Goal: Navigation & Orientation: Find specific page/section

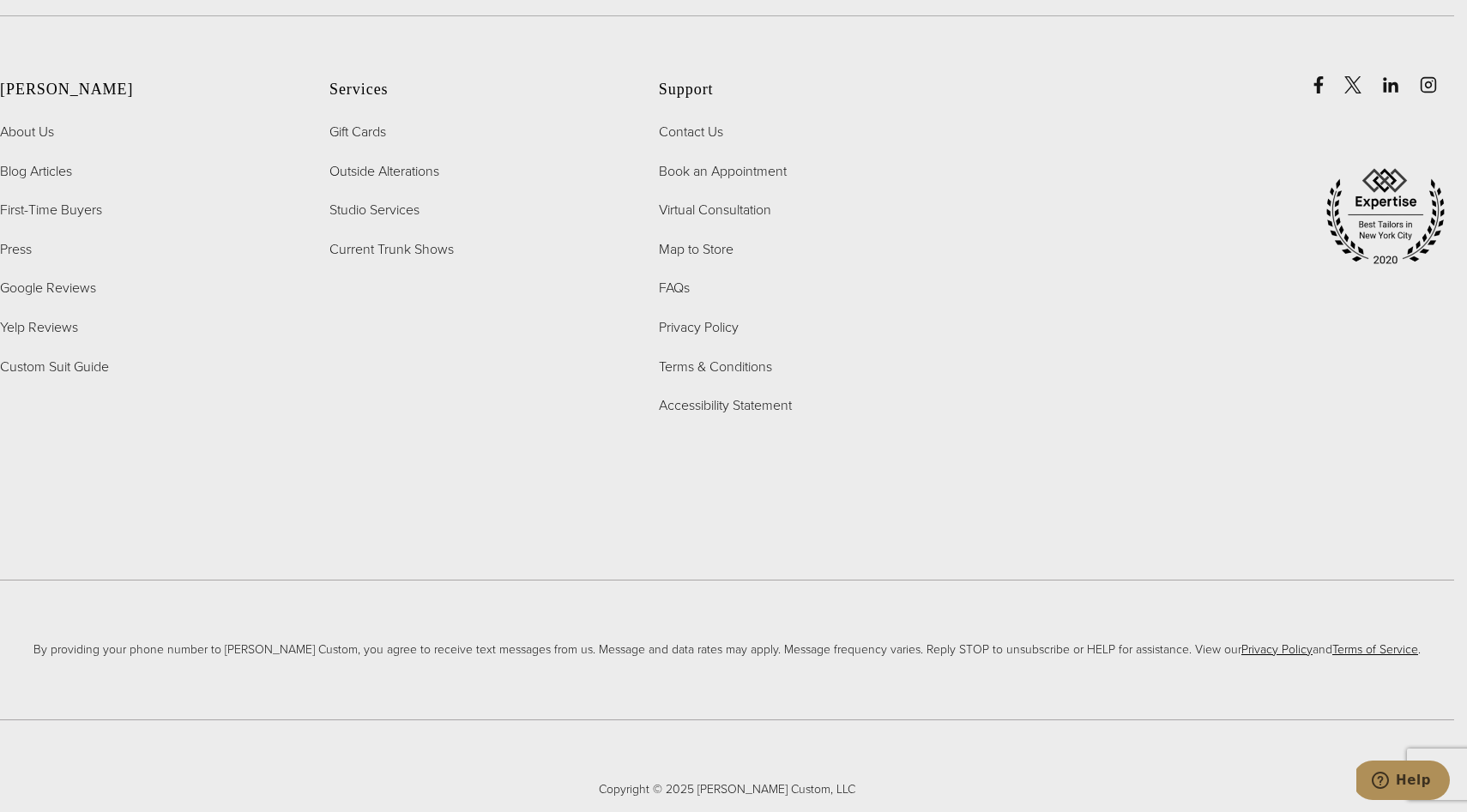
scroll to position [8916, 0]
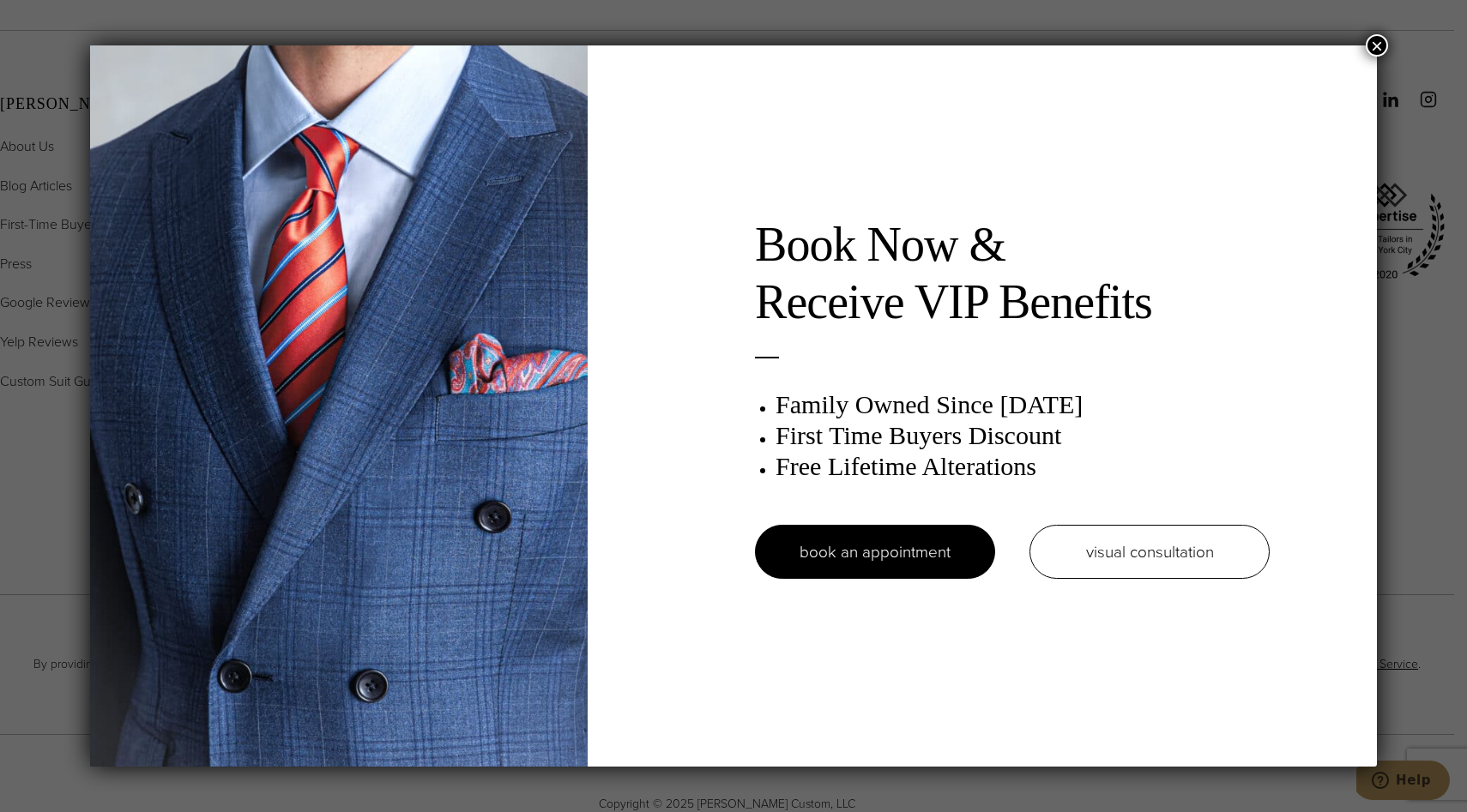
click at [1375, 46] on button "×" at bounding box center [1377, 45] width 22 height 22
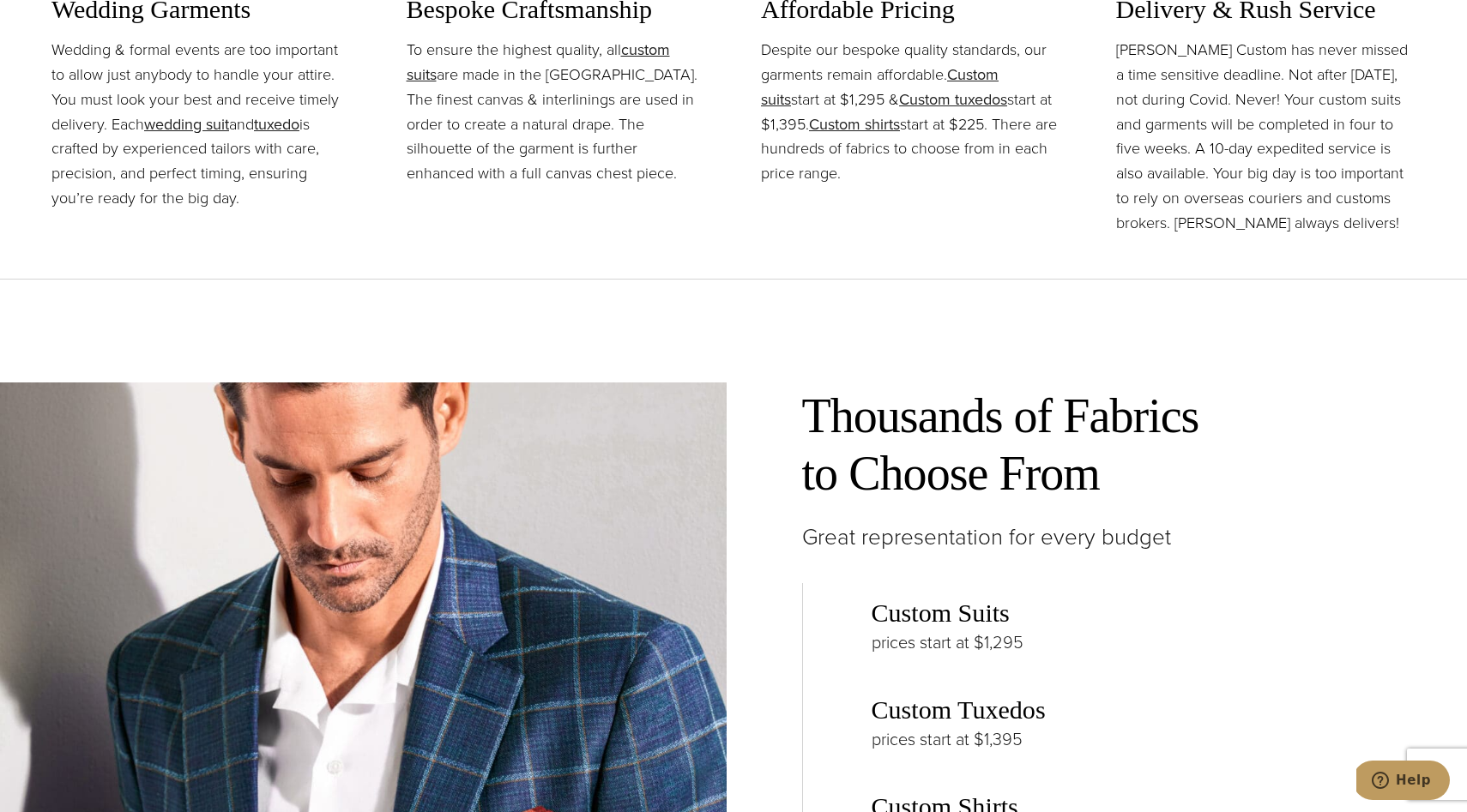
scroll to position [0, 0]
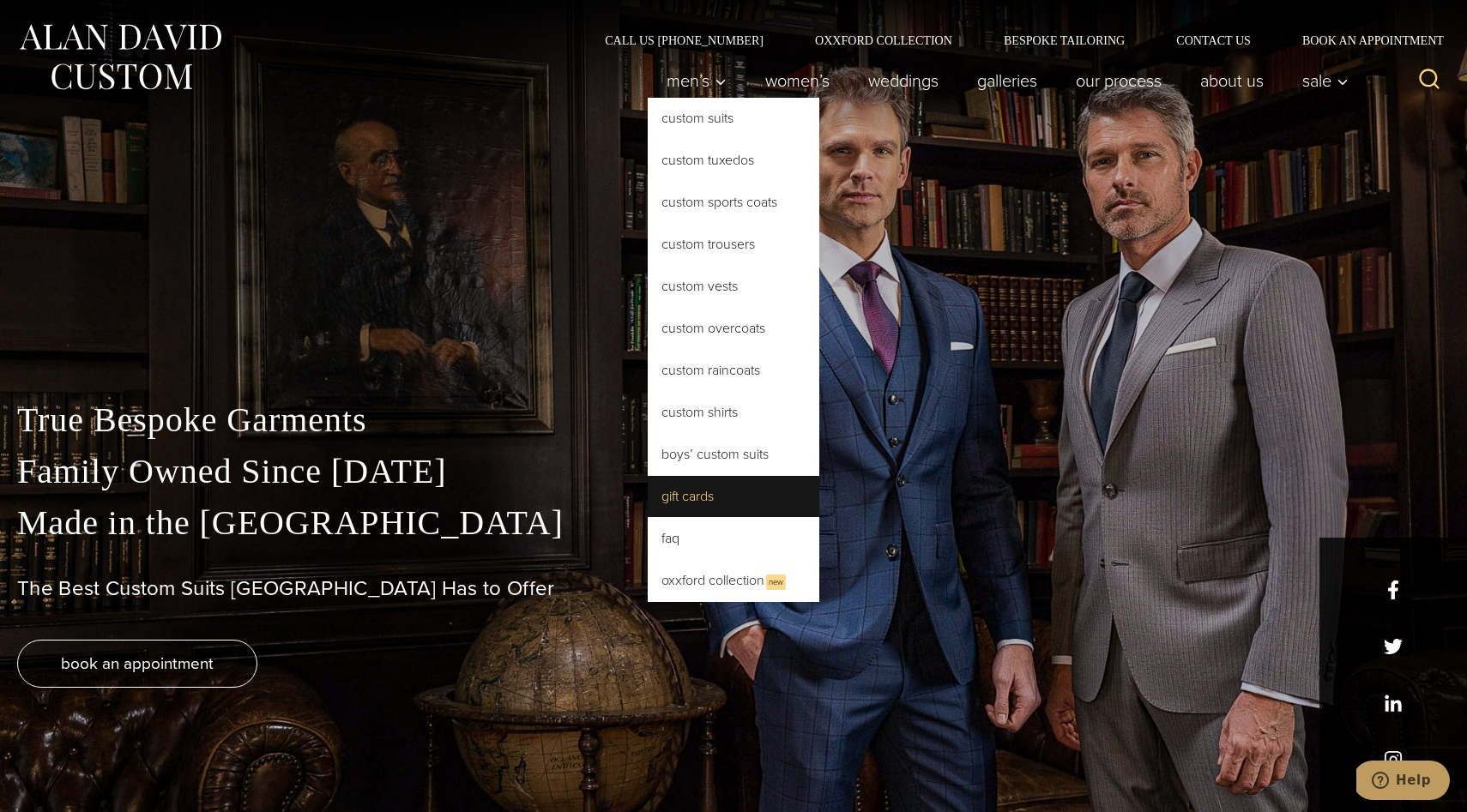
click at [704, 496] on link "Gift Cards" at bounding box center [733, 496] width 171 height 41
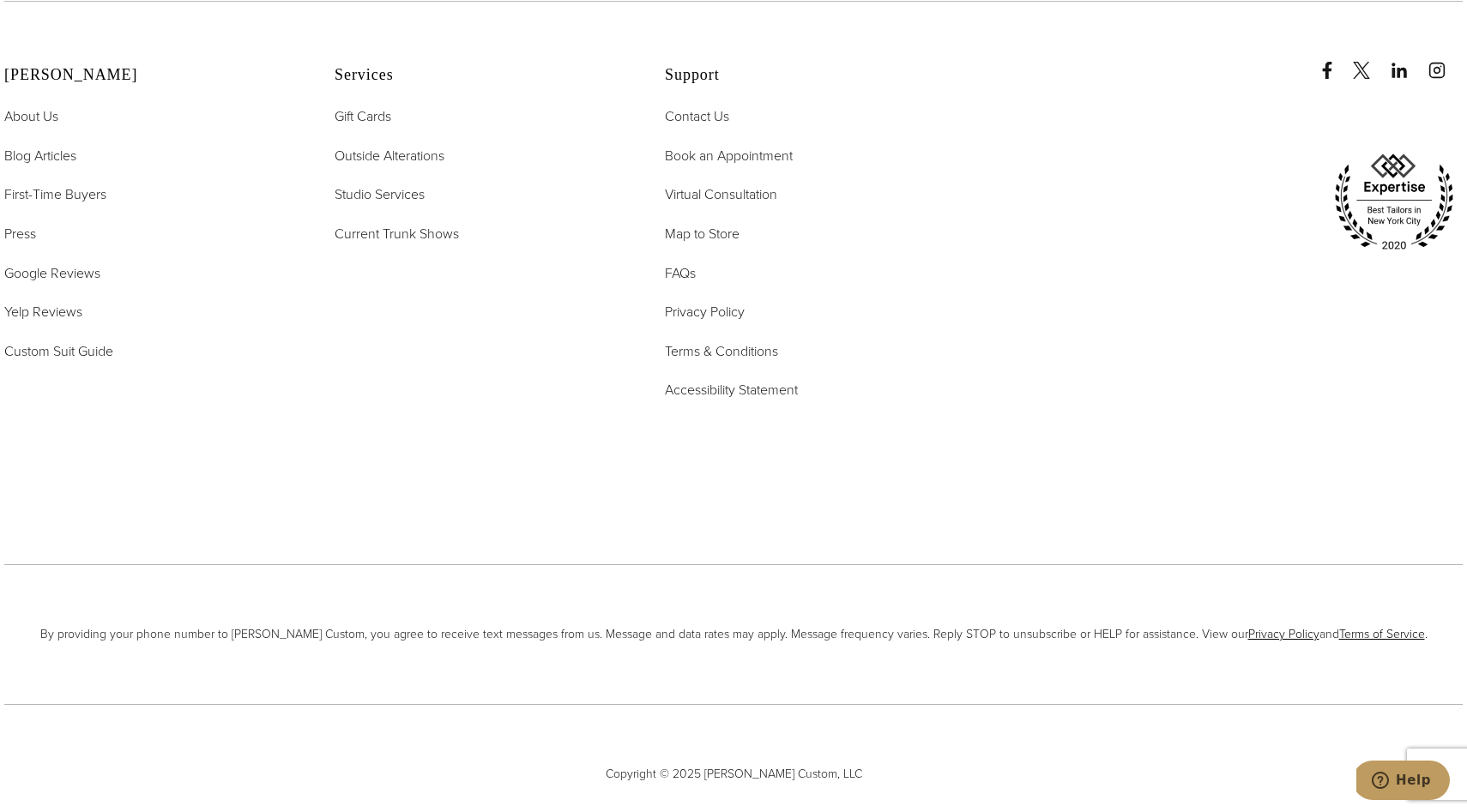
scroll to position [3892, 0]
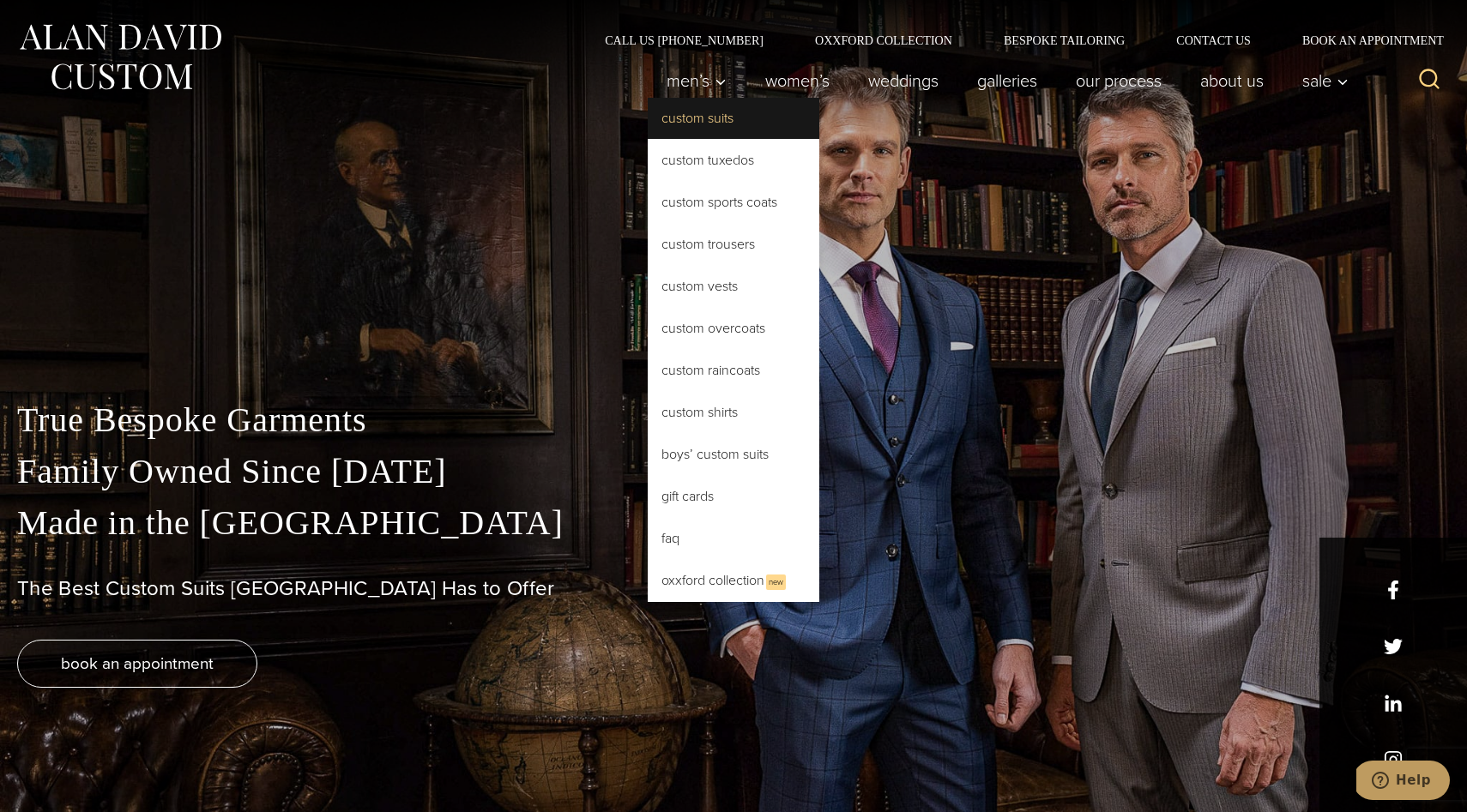
click at [682, 126] on link "Custom Suits" at bounding box center [733, 118] width 171 height 41
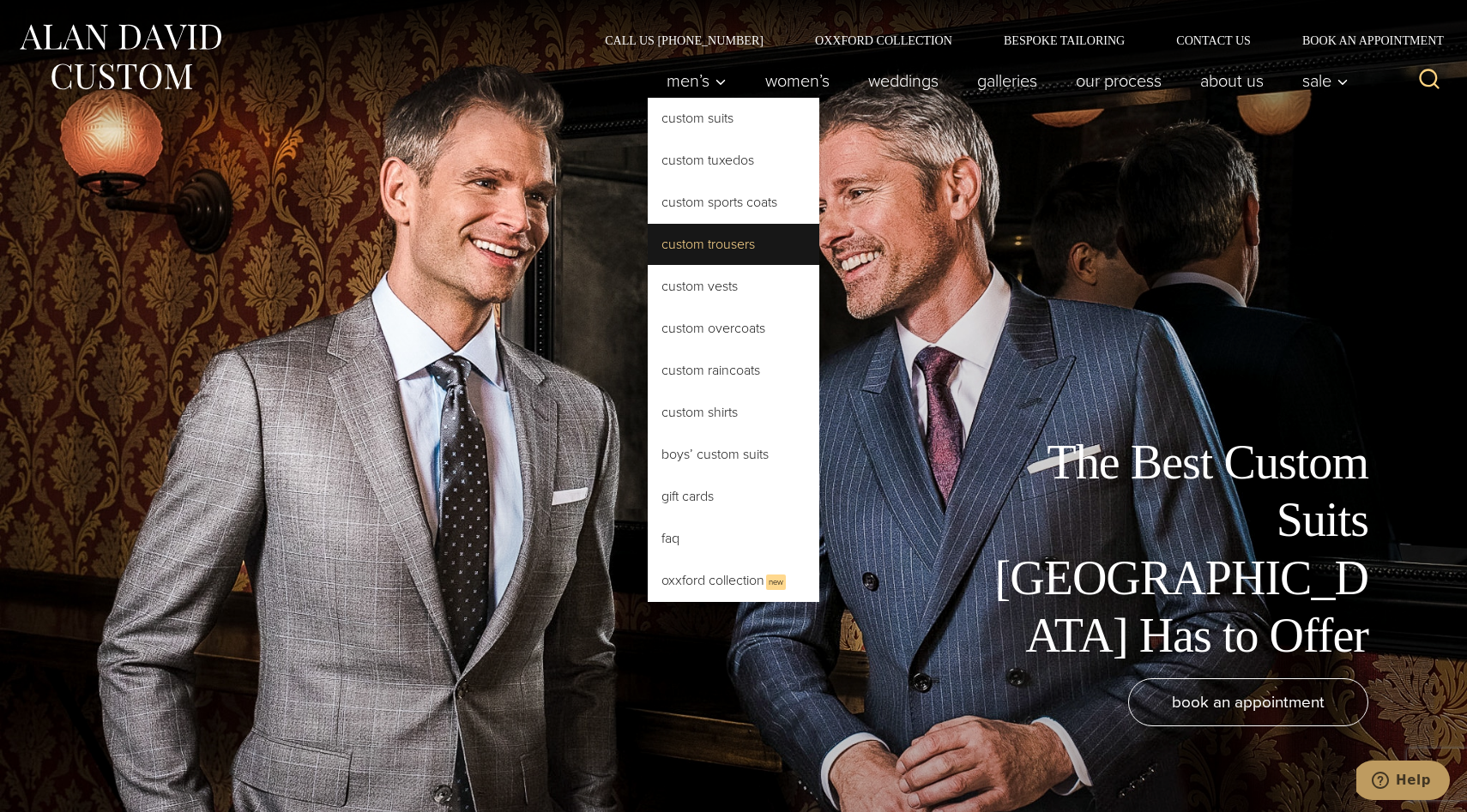
click at [720, 260] on link "Custom Trousers" at bounding box center [733, 244] width 171 height 41
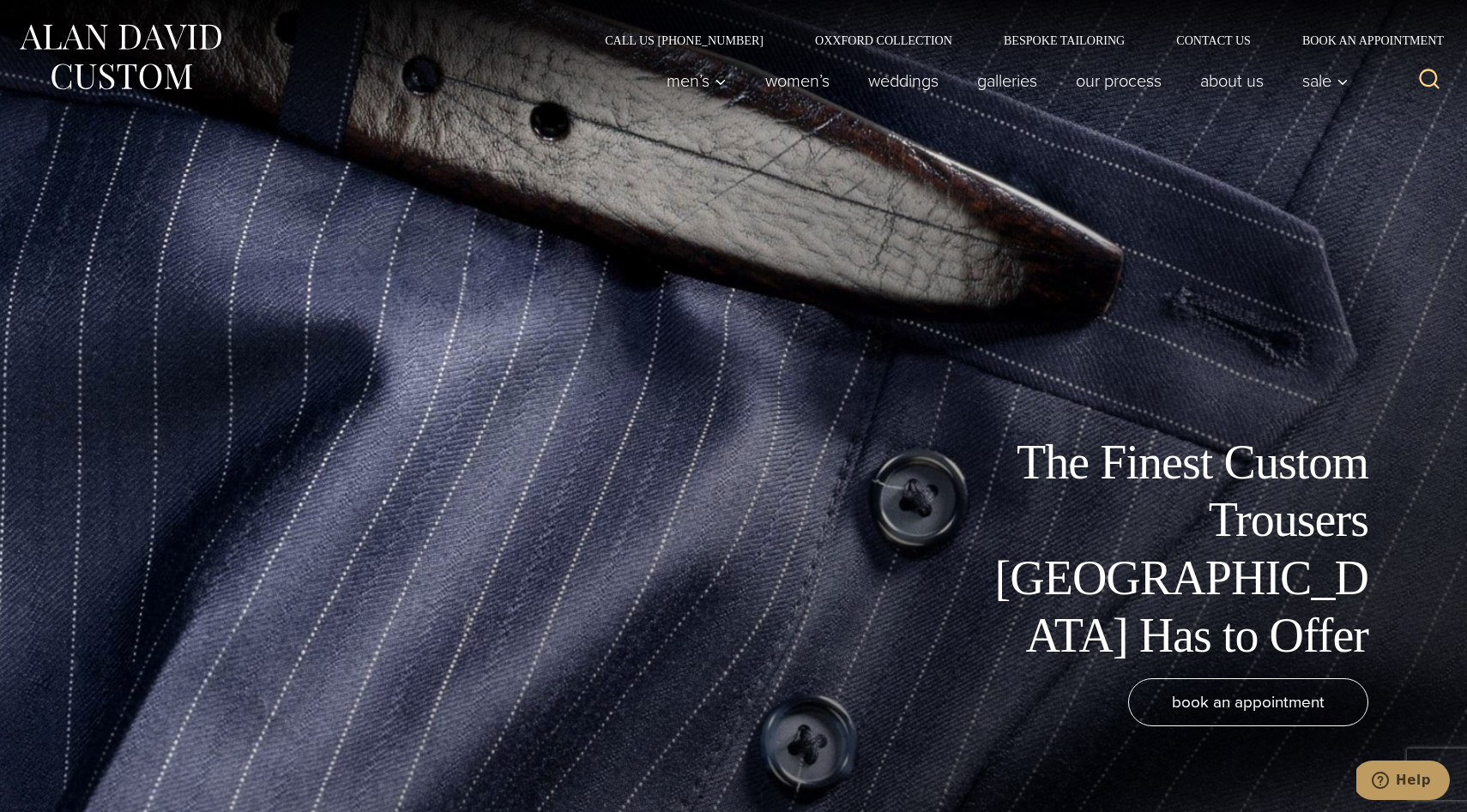
click at [983, 319] on div "The Finest Custom Trousers NYC Has to Offer book an appointment" at bounding box center [734, 406] width 1407 height 812
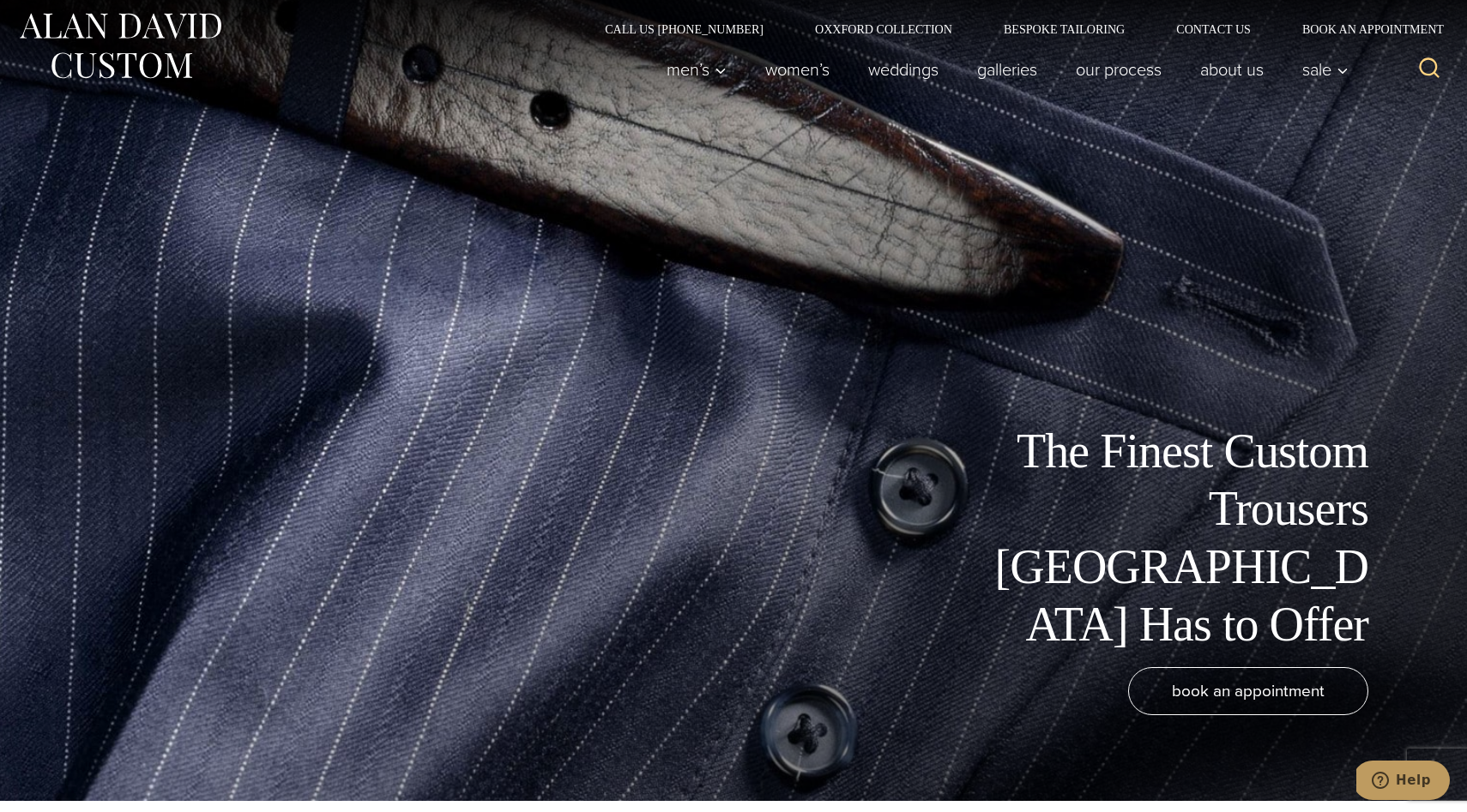
scroll to position [8, 0]
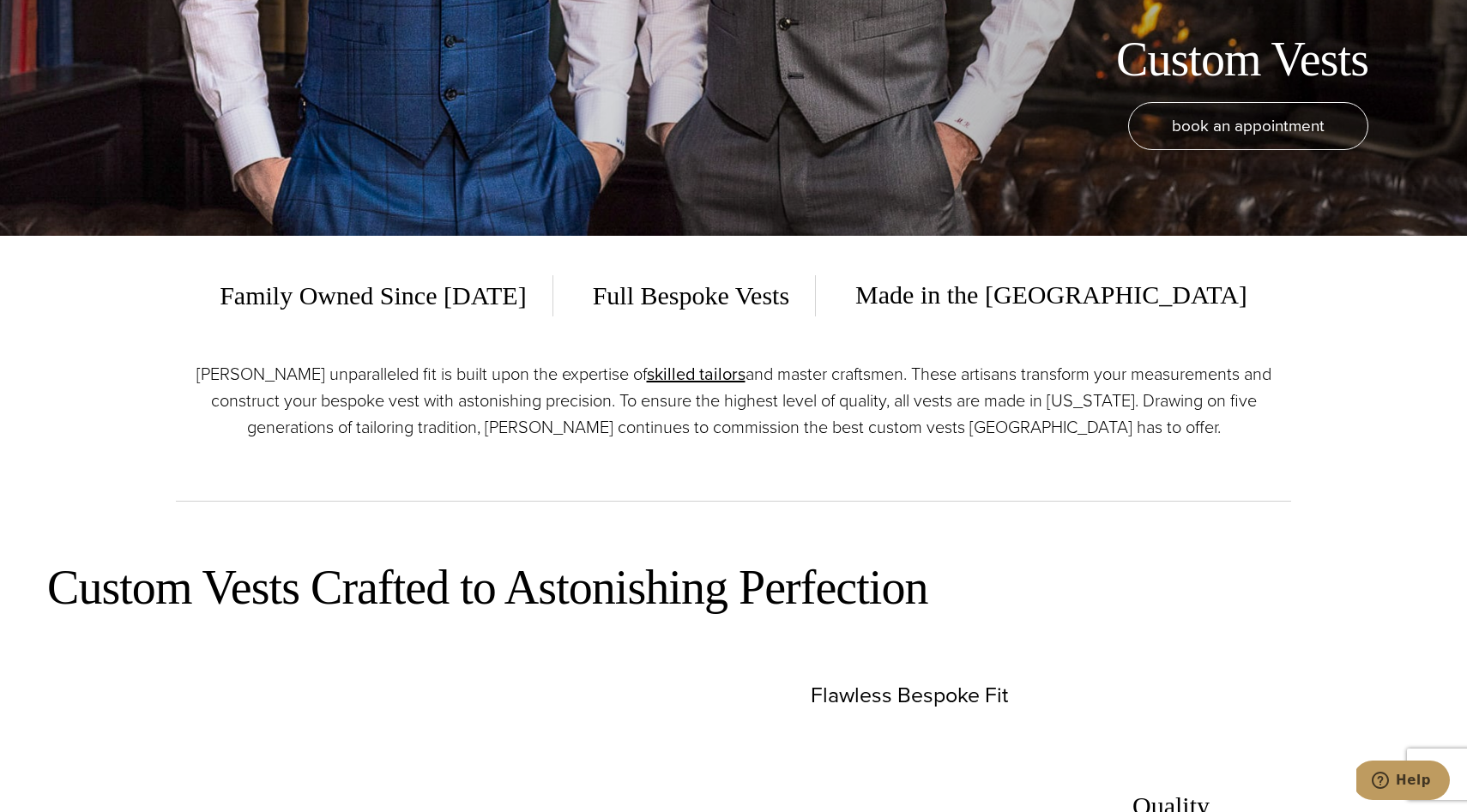
scroll to position [577, 0]
